Goal: Task Accomplishment & Management: Use online tool/utility

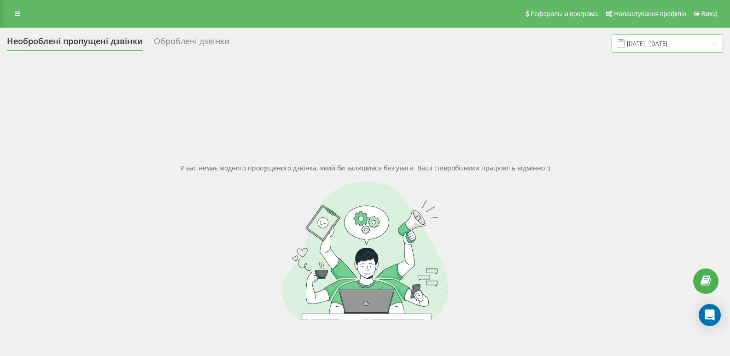
click at [710, 43] on input "[DATE] - [DATE]" at bounding box center [668, 44] width 112 height 18
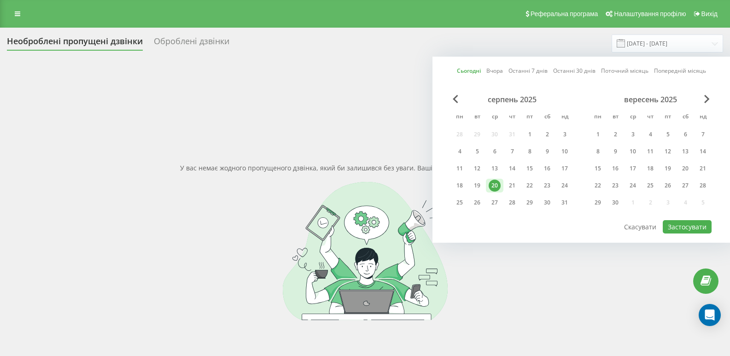
click at [497, 182] on div "20" at bounding box center [495, 186] width 12 height 12
click at [686, 226] on button "Застосувати" at bounding box center [687, 226] width 49 height 13
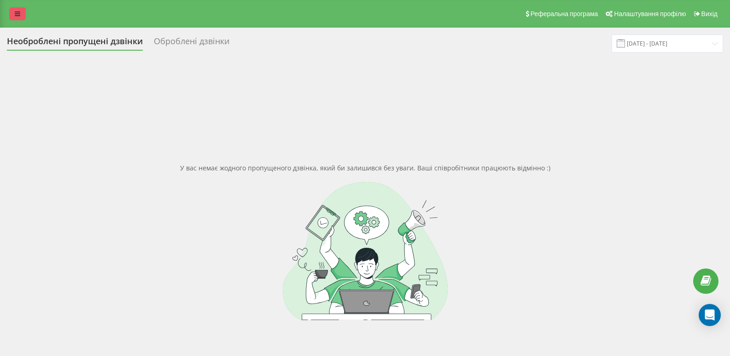
click at [19, 11] on icon at bounding box center [18, 14] width 6 height 6
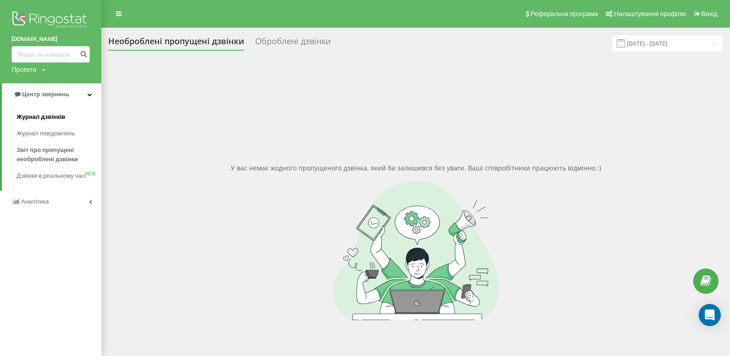
click at [36, 113] on span "Журнал дзвінків" at bounding box center [41, 116] width 49 height 9
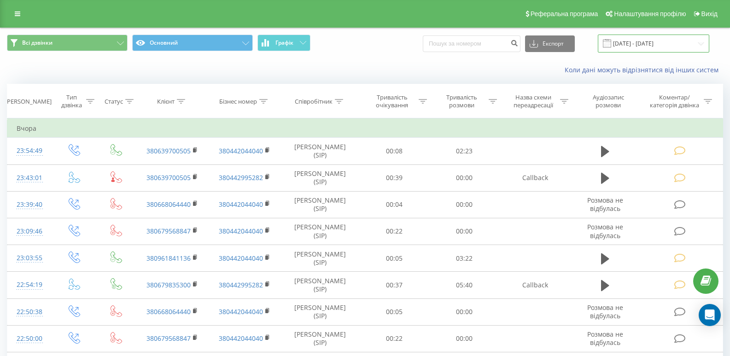
click at [667, 45] on input "19.07.2025 - 19.08.2025" at bounding box center [654, 44] width 112 height 18
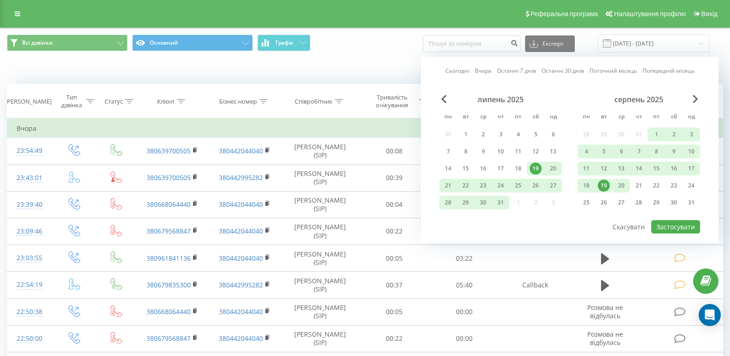
click at [620, 185] on div "20" at bounding box center [622, 186] width 12 height 12
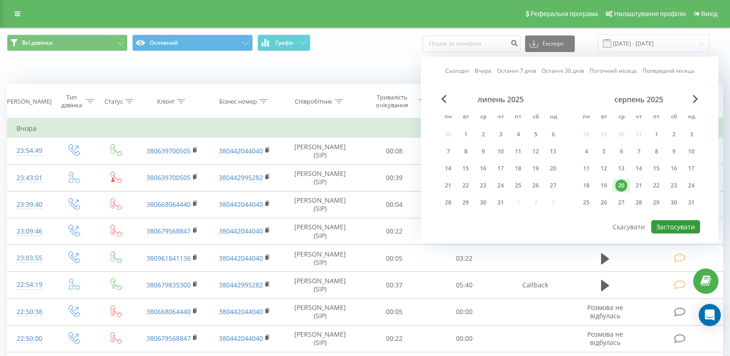
click at [671, 229] on button "Застосувати" at bounding box center [676, 226] width 49 height 13
type input "[DATE] - [DATE]"
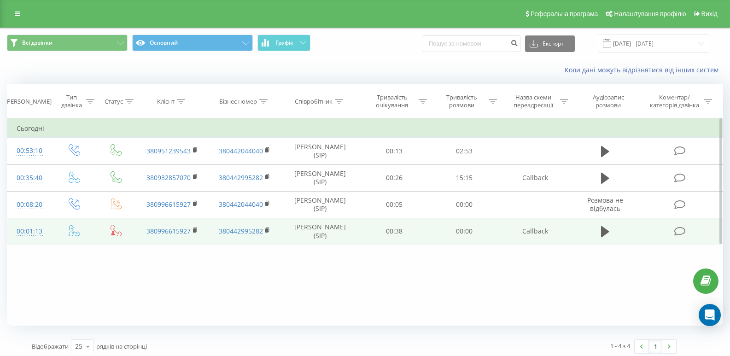
click at [675, 234] on icon at bounding box center [681, 232] width 12 height 10
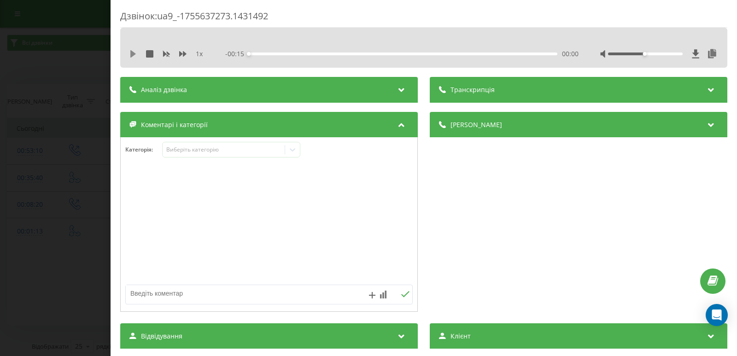
click at [131, 51] on icon at bounding box center [133, 53] width 6 height 7
click at [290, 53] on div "00:02" at bounding box center [403, 54] width 309 height 3
click at [466, 56] on div "- 00:11 00:03 00:03" at bounding box center [401, 53] width 353 height 9
click at [467, 53] on div "00:11" at bounding box center [403, 54] width 309 height 3
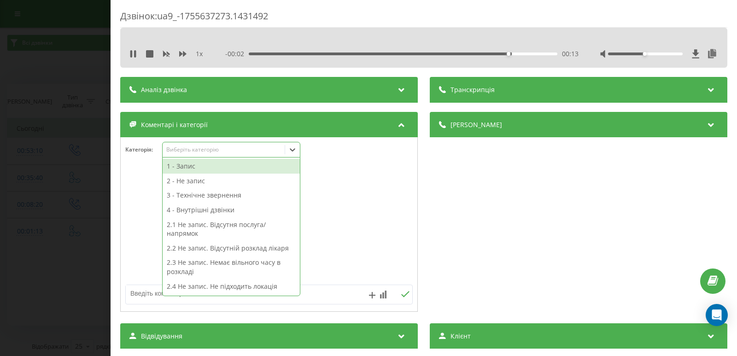
click at [296, 152] on icon at bounding box center [292, 149] width 9 height 9
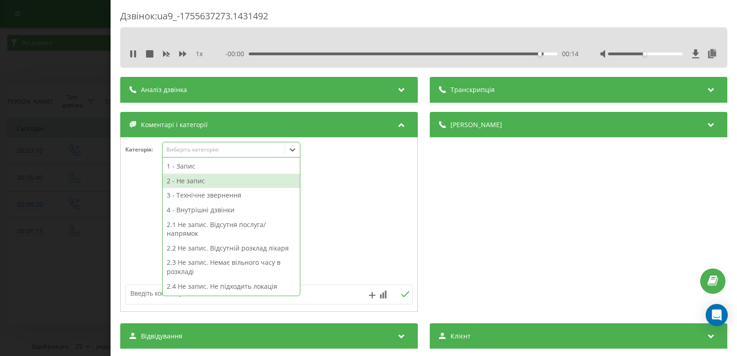
click at [192, 182] on div "2 - Не запис" at bounding box center [231, 181] width 137 height 15
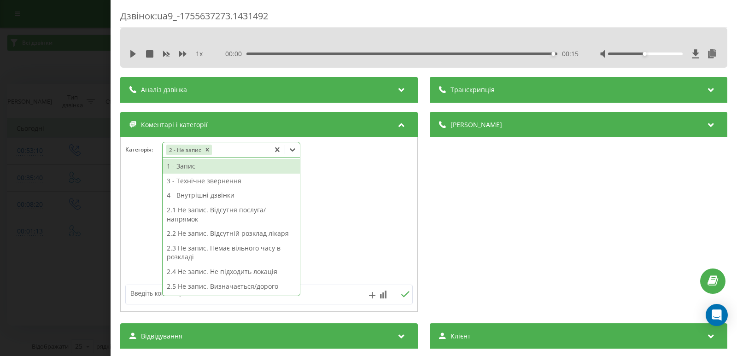
click at [319, 296] on textarea at bounding box center [240, 293] width 229 height 17
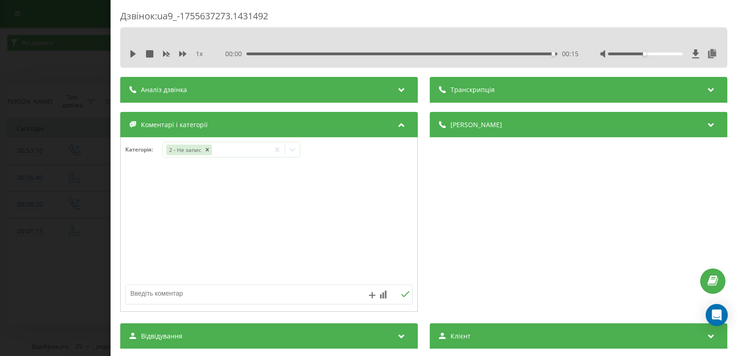
click at [257, 290] on textarea at bounding box center [240, 293] width 229 height 17
type textarea "не відпов."
click at [403, 294] on icon at bounding box center [405, 294] width 9 height 6
click at [53, 114] on div "Дзвінок : ua9_-1755637273.1431492 1 x 00:00 00:15 00:15 Транскрипція Для AI-ана…" at bounding box center [368, 178] width 737 height 356
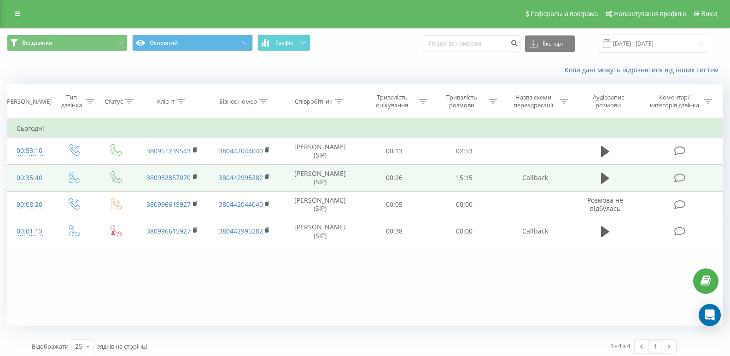
click at [681, 179] on icon at bounding box center [681, 178] width 12 height 10
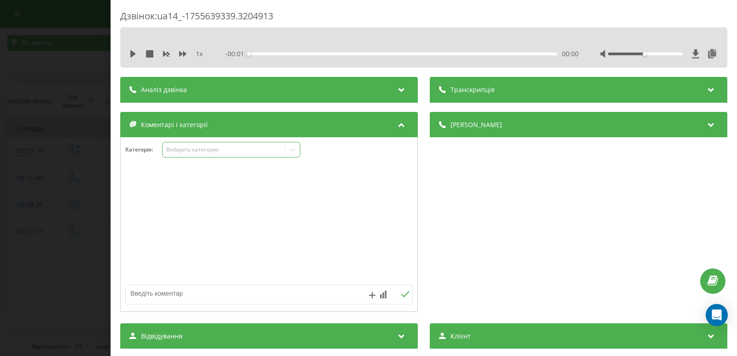
click at [293, 147] on icon at bounding box center [292, 149] width 9 height 9
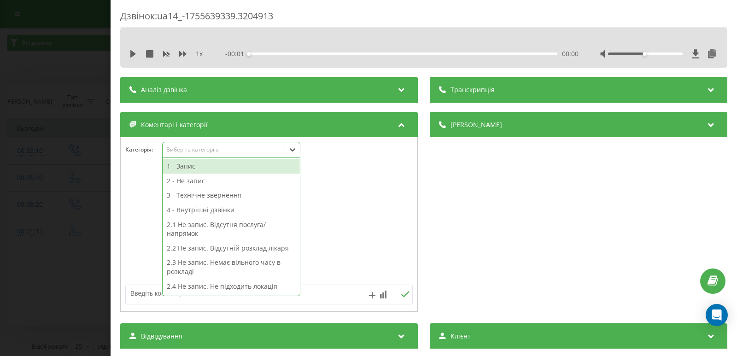
click at [181, 166] on div "1 - Запис" at bounding box center [231, 166] width 137 height 15
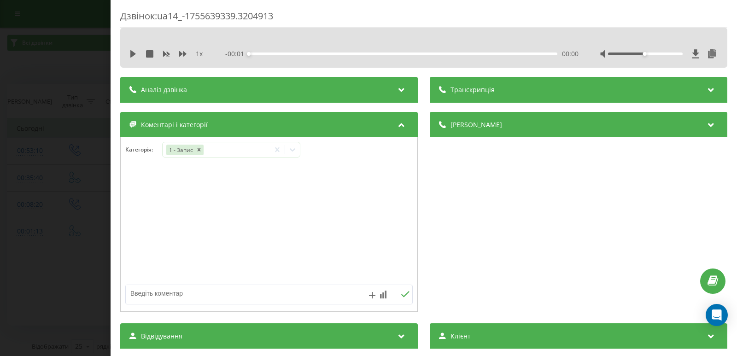
click at [82, 160] on div "Дзвінок : ua14_-1755639339.3204913 1 x - 00:01 00:00 00:00 Транскрипція Для AI-…" at bounding box center [368, 178] width 737 height 356
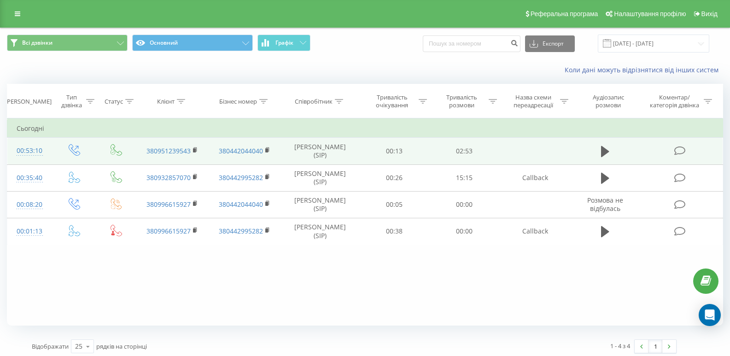
click at [680, 148] on icon at bounding box center [681, 151] width 12 height 10
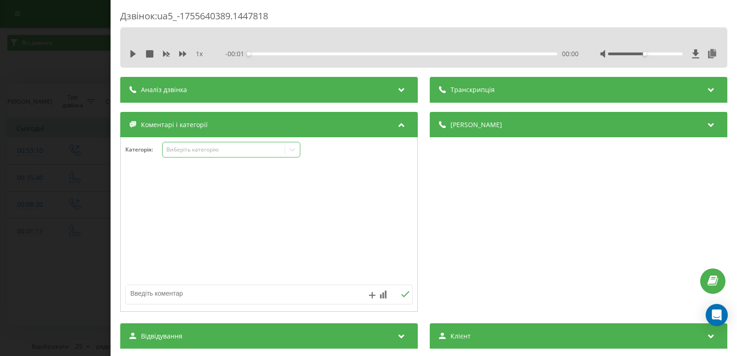
click at [289, 148] on icon at bounding box center [292, 149] width 9 height 9
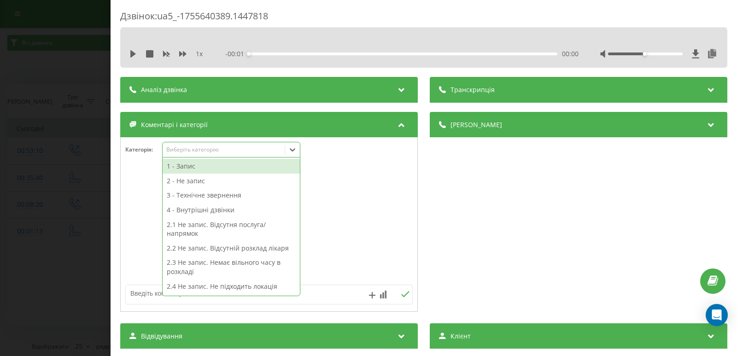
click at [181, 166] on div "1 - Запис" at bounding box center [231, 166] width 137 height 15
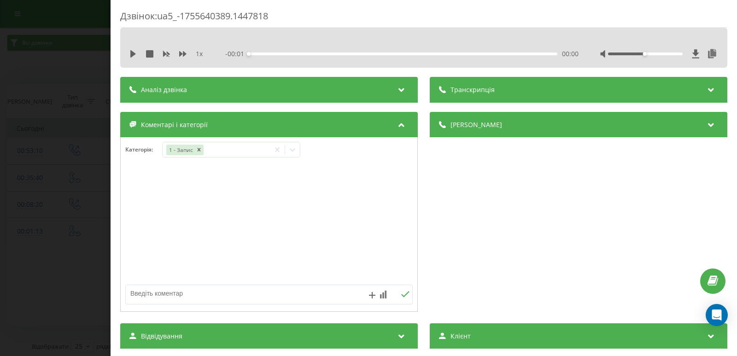
click at [87, 172] on div "Дзвінок : ua5_-1755640389.1447818 1 x - 00:01 00:00 00:00 Транскрипція Для AI-а…" at bounding box center [368, 178] width 737 height 356
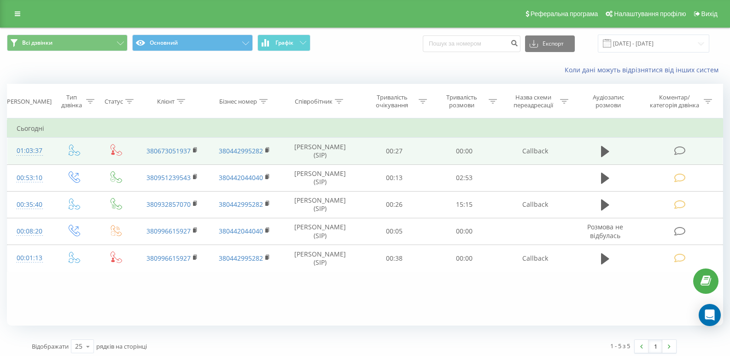
click at [682, 150] on icon at bounding box center [681, 151] width 12 height 10
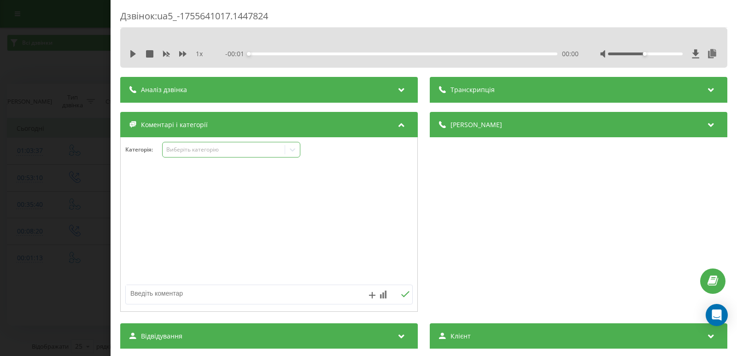
click at [261, 151] on div "Виберіть категорію" at bounding box center [223, 149] width 115 height 7
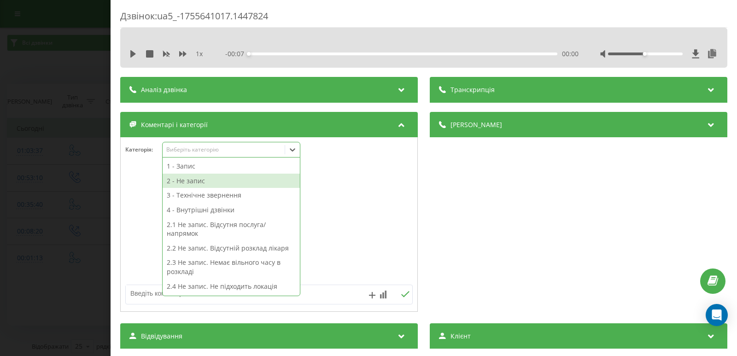
click at [179, 184] on div "2 - Не запис" at bounding box center [231, 181] width 137 height 15
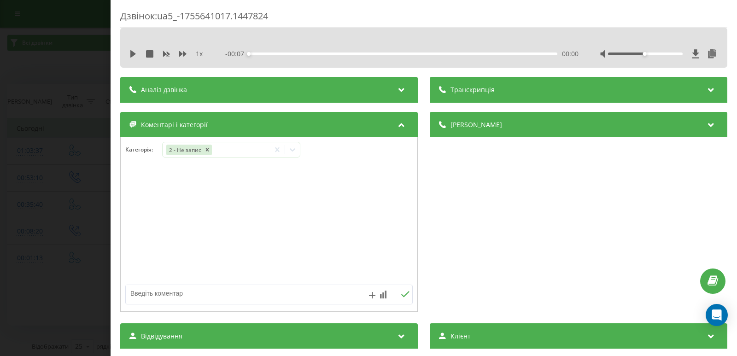
click at [146, 297] on textarea at bounding box center [240, 293] width 229 height 17
type textarea "зайнято"
click at [406, 291] on icon at bounding box center [405, 294] width 9 height 6
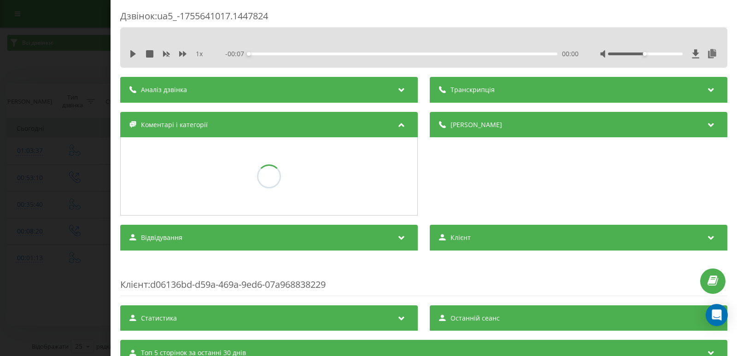
click at [10, 105] on div "Дзвінок : ua5_-1755641017.1447824 1 x - 00:07 00:00 00:00 Транскрипція Для AI-а…" at bounding box center [368, 178] width 737 height 356
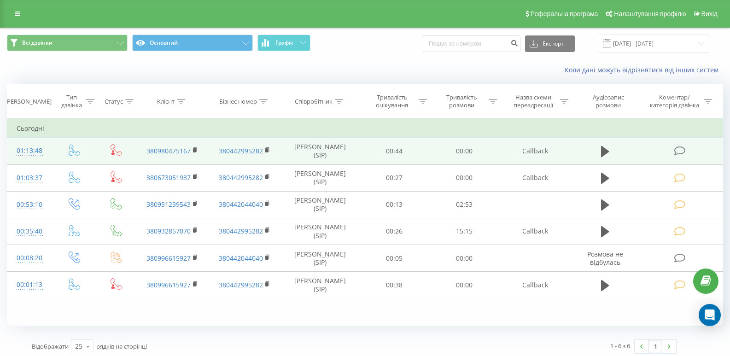
click at [678, 157] on td at bounding box center [681, 151] width 84 height 27
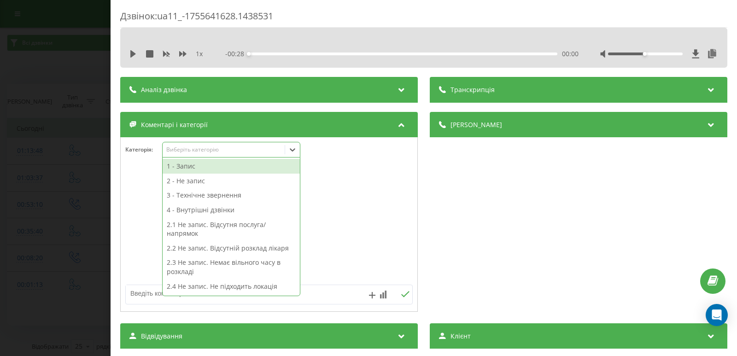
click at [300, 145] on div at bounding box center [292, 149] width 15 height 15
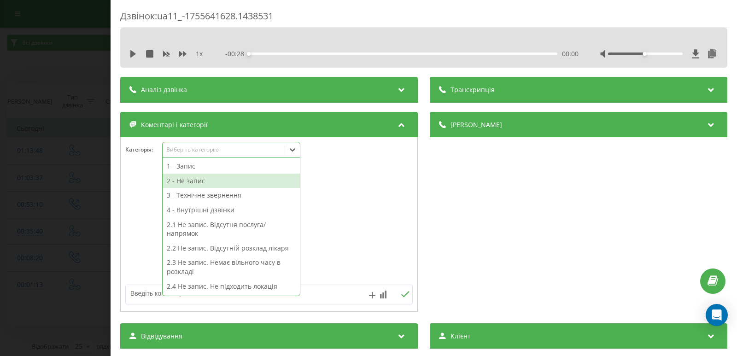
click at [207, 183] on div "2 - Не запис" at bounding box center [231, 181] width 137 height 15
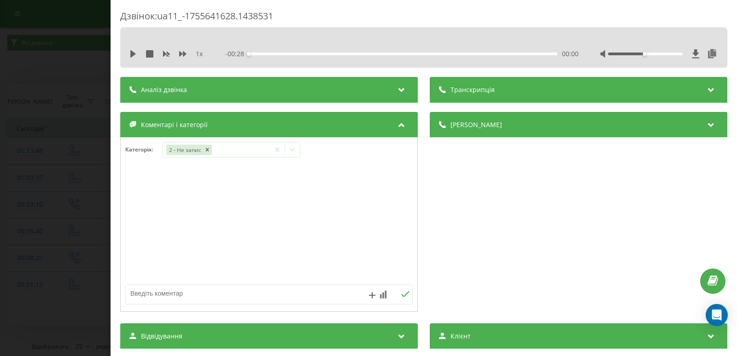
click at [325, 288] on textarea at bounding box center [240, 293] width 229 height 17
click at [325, 287] on textarea "н" at bounding box center [240, 293] width 229 height 17
click at [152, 293] on textarea "не відров." at bounding box center [240, 293] width 229 height 17
type textarea "не відпов."
click at [401, 296] on icon at bounding box center [405, 294] width 9 height 6
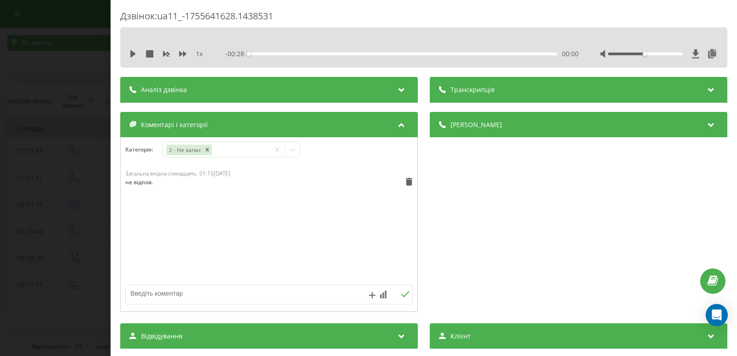
click at [79, 192] on div "Дзвінок : ua11_-1755641628.1438531 1 x - 00:28 00:00 00:00 Транскрипція Для AI-…" at bounding box center [368, 178] width 737 height 356
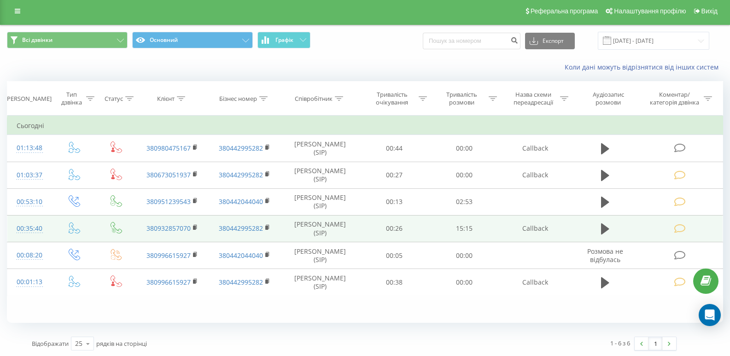
scroll to position [4, 0]
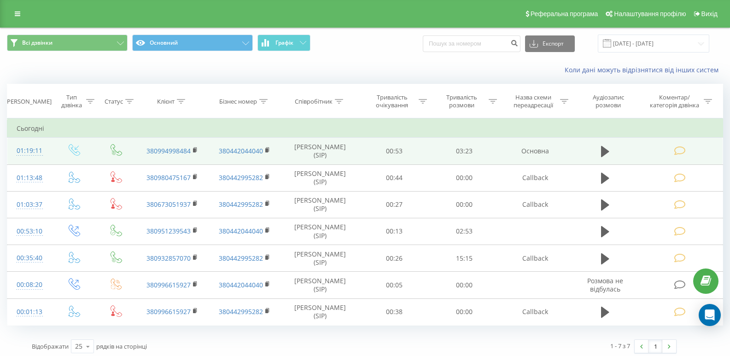
click at [680, 147] on icon at bounding box center [681, 151] width 12 height 10
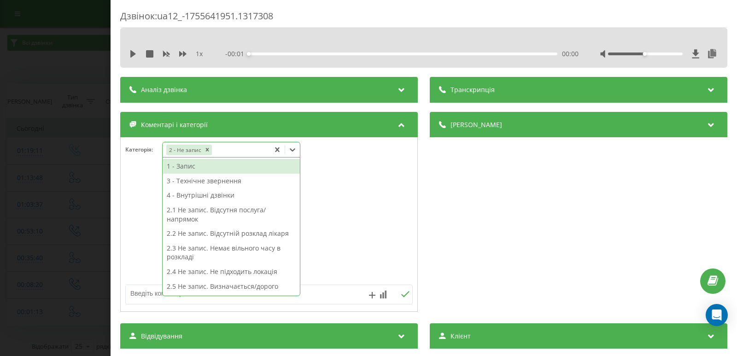
click at [294, 150] on icon at bounding box center [293, 149] width 6 height 3
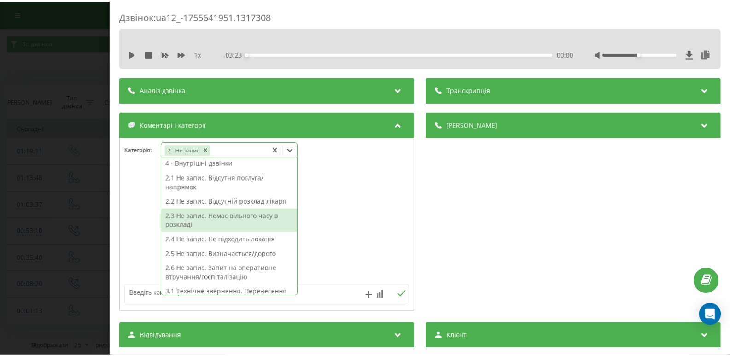
scroll to position [46, 0]
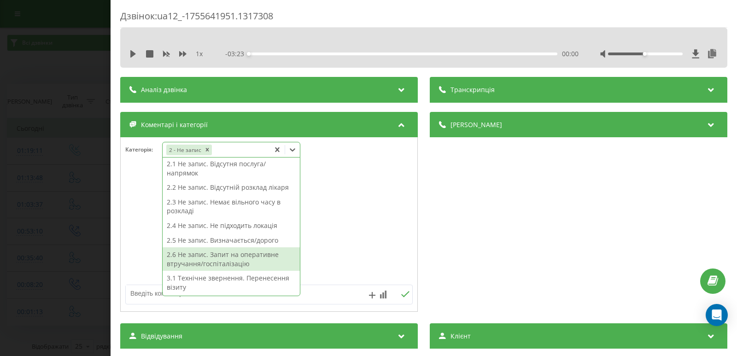
click at [226, 254] on div "2.6 Не запис. Запит на оперативне втручання/госпіталізацію" at bounding box center [231, 258] width 137 height 23
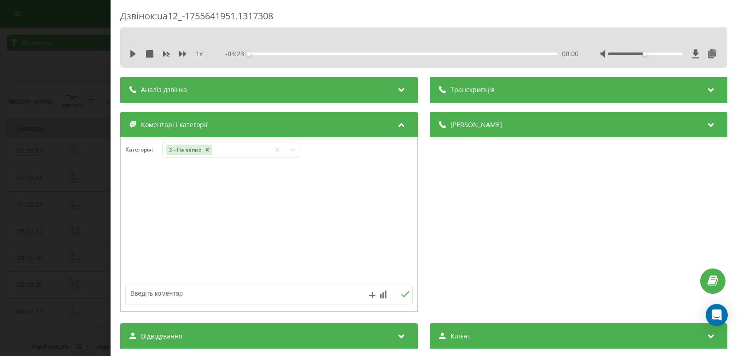
click at [314, 296] on textarea at bounding box center [240, 293] width 229 height 17
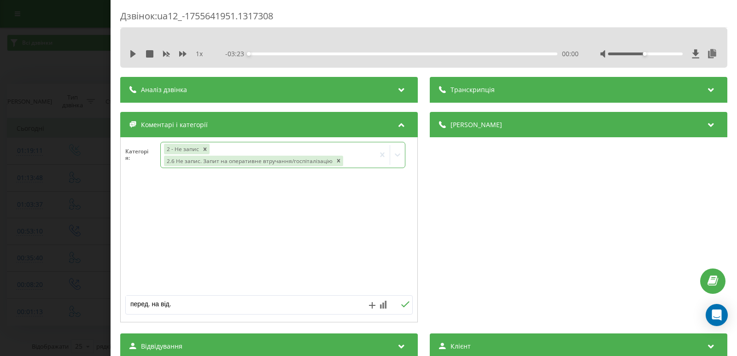
type textarea "перед. на від."
click at [401, 305] on icon at bounding box center [405, 304] width 8 height 6
click at [70, 145] on div "Дзвінок : ua12_-1755641951.1317308 1 x - 03:23 00:00 00:00 Транскрипція Для AI-…" at bounding box center [368, 178] width 737 height 356
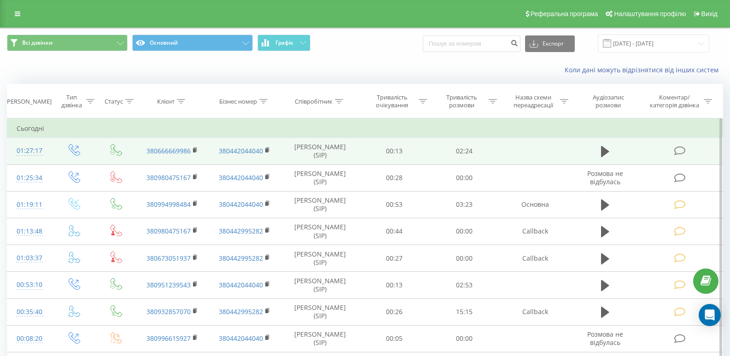
click at [679, 151] on icon at bounding box center [681, 151] width 12 height 10
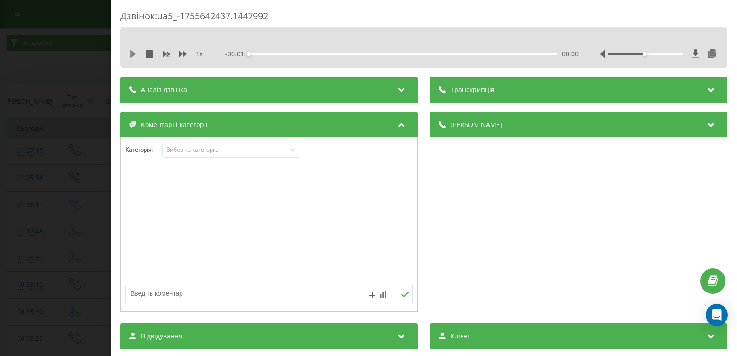
click at [132, 53] on icon at bounding box center [133, 53] width 6 height 7
click at [261, 55] on div "- 02:23 00:01 00:01" at bounding box center [401, 53] width 353 height 9
click at [260, 53] on div "00:06" at bounding box center [403, 54] width 309 height 3
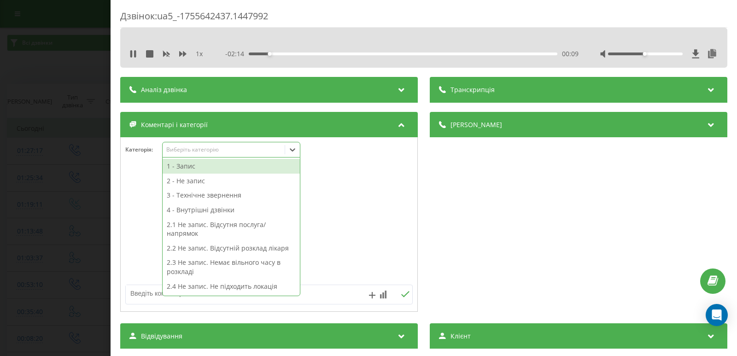
click at [295, 147] on icon at bounding box center [292, 149] width 9 height 9
click at [198, 166] on div "1 - Запис" at bounding box center [231, 166] width 137 height 15
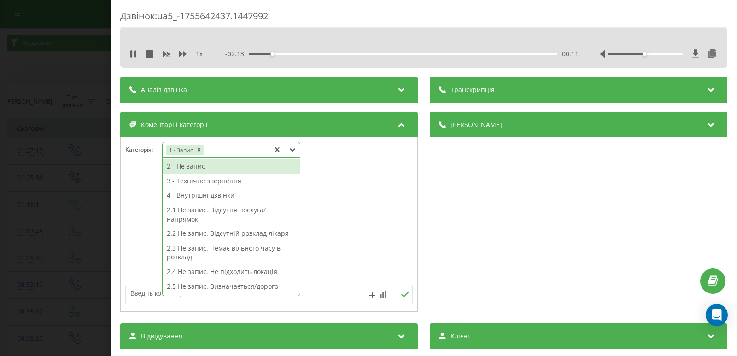
click at [58, 170] on div "Дзвінок : ua5_-1755642437.1447992 1 x - 02:13 00:11 00:11 Транскрипція Для AI-а…" at bounding box center [368, 178] width 737 height 356
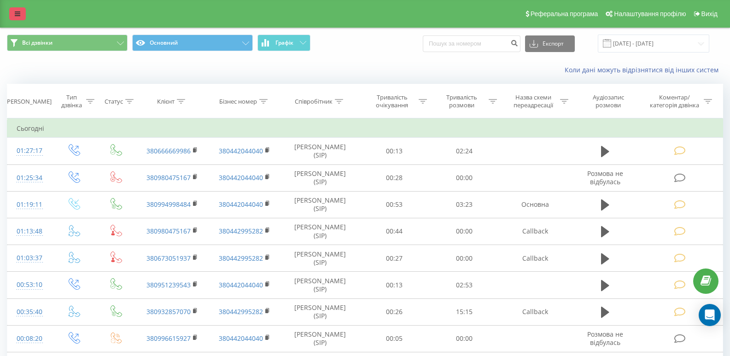
click at [21, 11] on link at bounding box center [17, 13] width 17 height 13
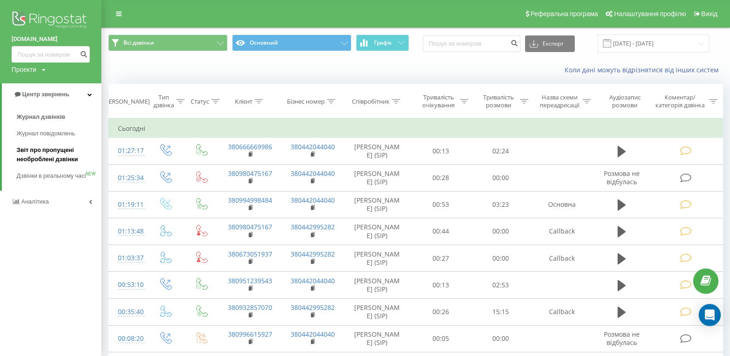
click at [45, 151] on span "Звіт про пропущені необроблені дзвінки" at bounding box center [57, 155] width 80 height 18
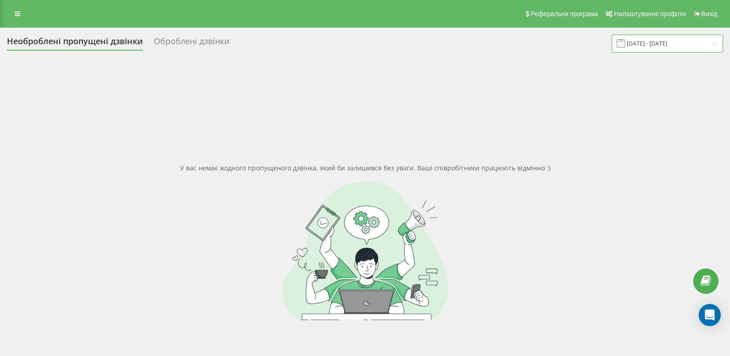
click at [652, 41] on input "[DATE] - [DATE]" at bounding box center [668, 44] width 112 height 18
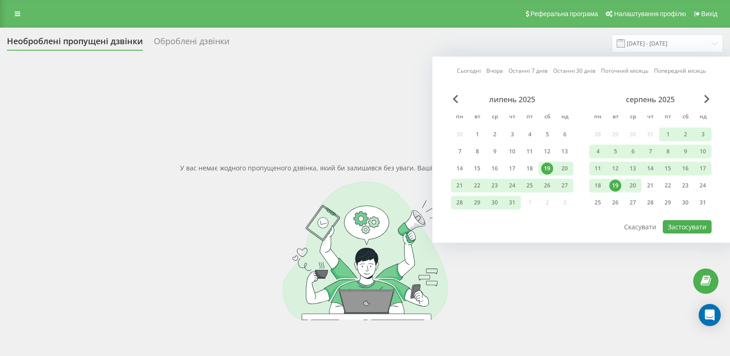
click at [632, 182] on div "20" at bounding box center [633, 186] width 12 height 12
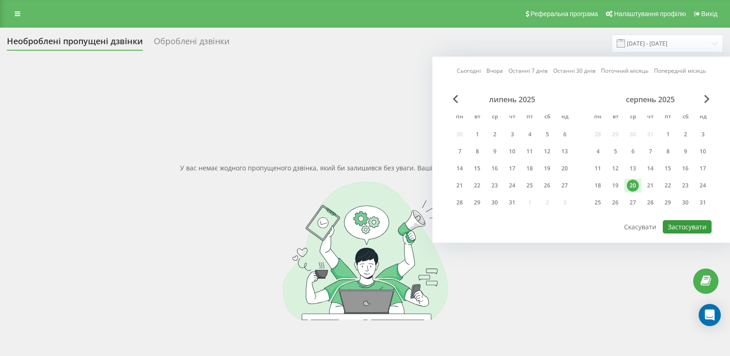
click at [690, 223] on button "Застосувати" at bounding box center [687, 226] width 49 height 13
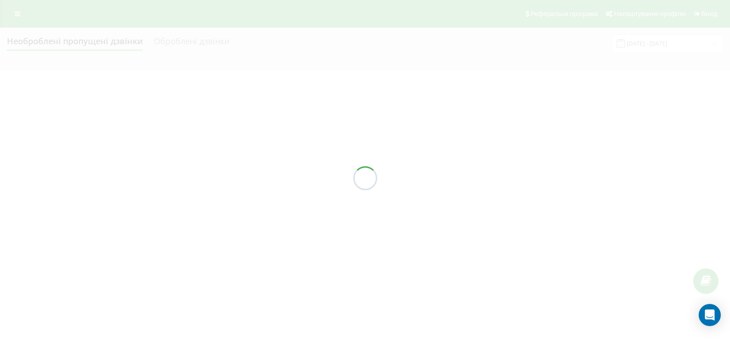
type input "[DATE] - [DATE]"
